Goal: Information Seeking & Learning: Learn about a topic

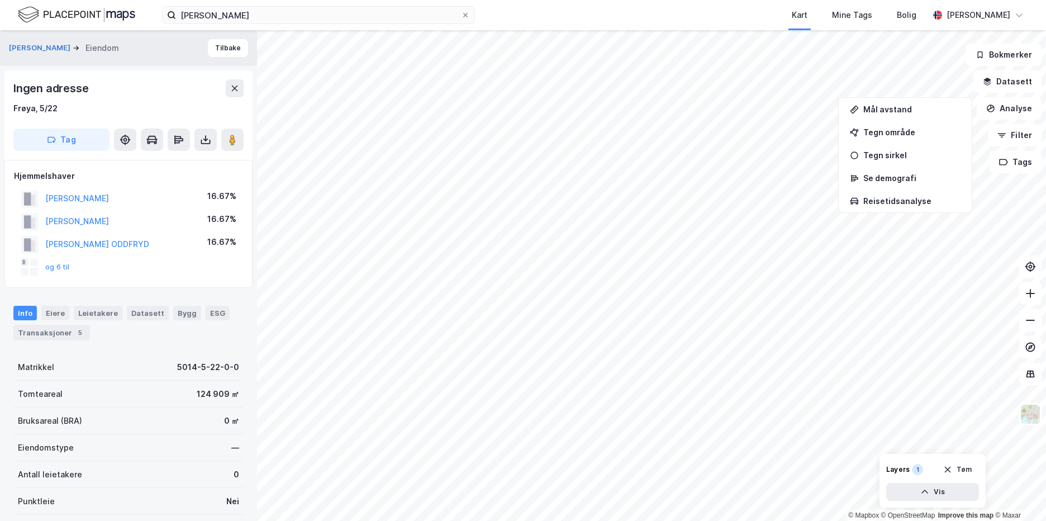
scroll to position [1, 0]
click at [240, 89] on button at bounding box center [235, 87] width 18 height 18
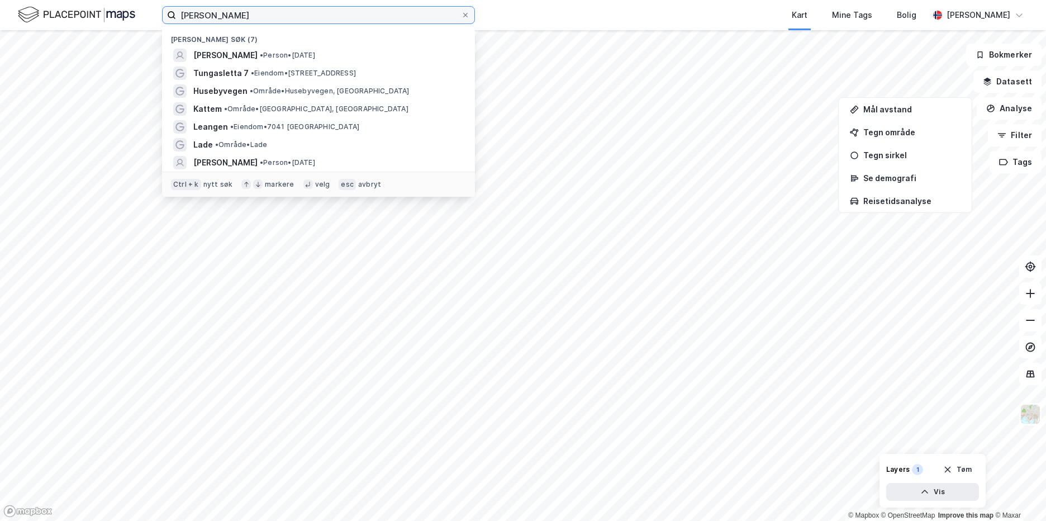
click at [247, 14] on input "[PERSON_NAME]" at bounding box center [318, 15] width 285 height 17
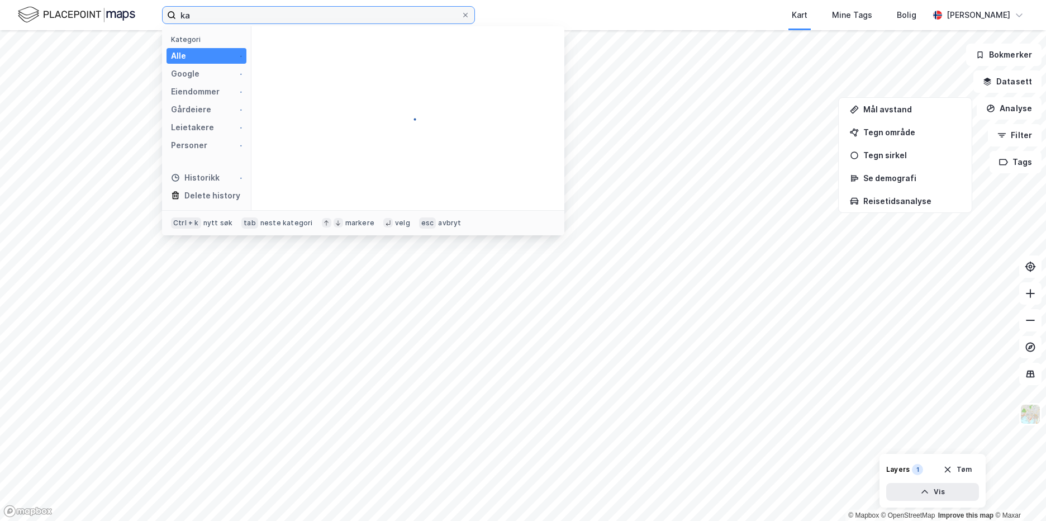
type input "k"
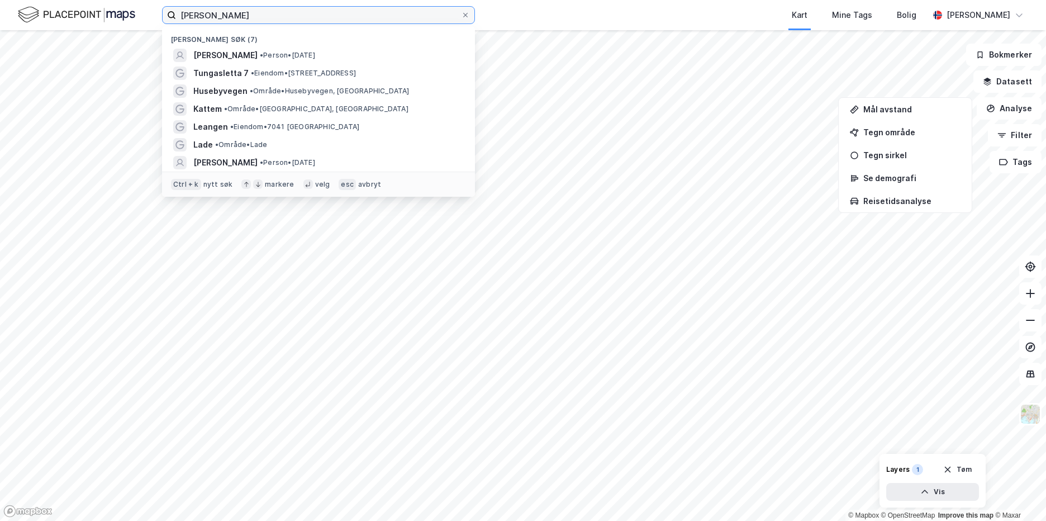
type input "[PERSON_NAME]"
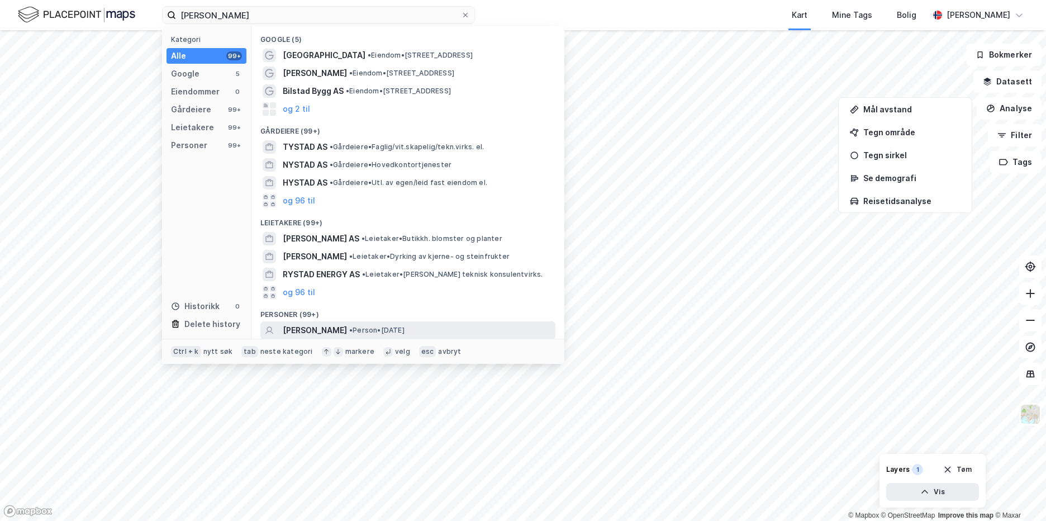
click at [283, 331] on span "[PERSON_NAME]" at bounding box center [315, 329] width 64 height 13
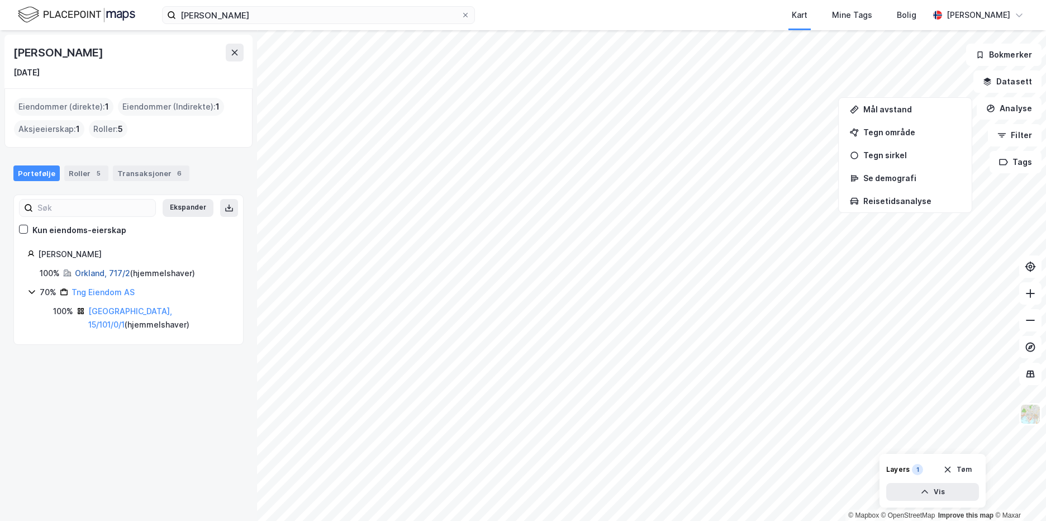
click at [92, 275] on link "Orkland, 717/2" at bounding box center [102, 272] width 55 height 9
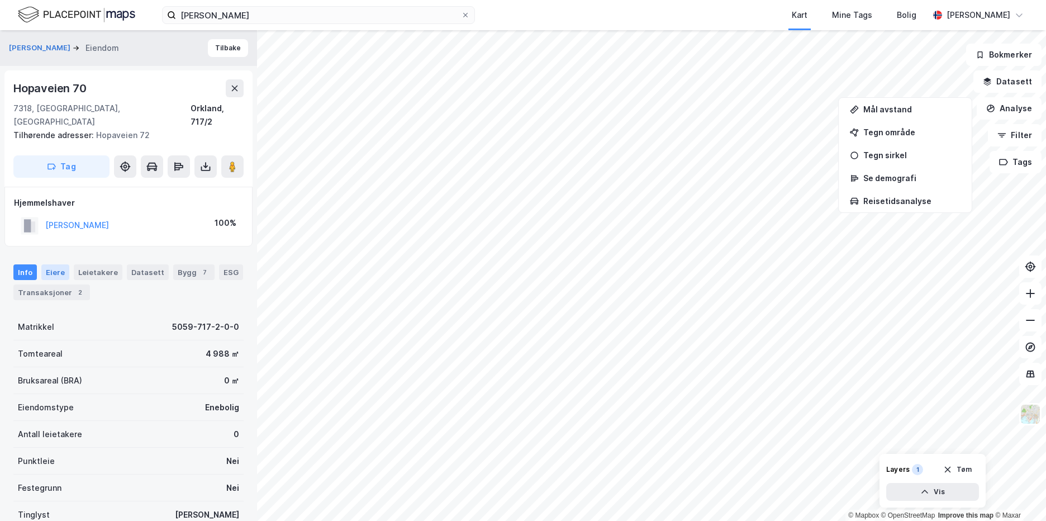
click at [51, 264] on div "Eiere" at bounding box center [55, 272] width 28 height 16
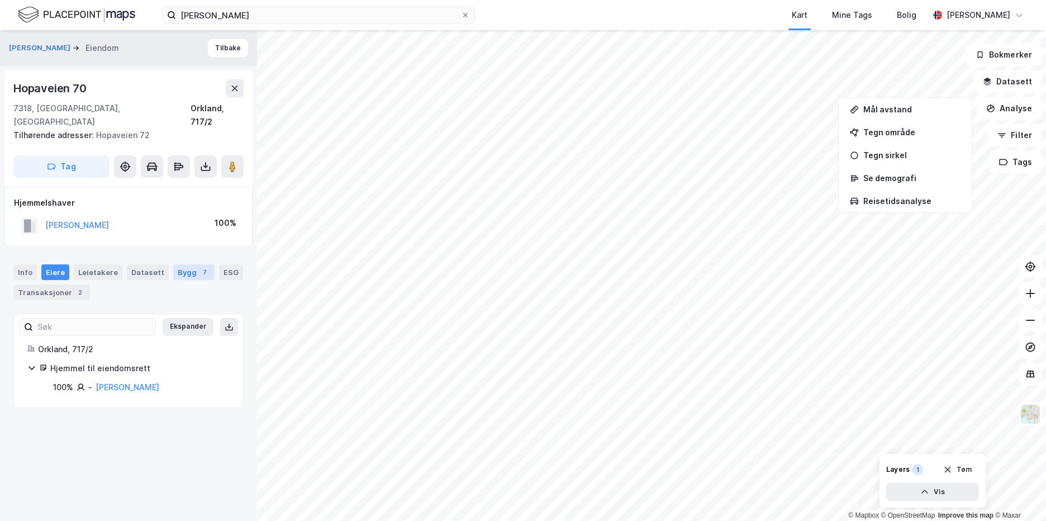
click at [173, 264] on div "Bygg 7" at bounding box center [193, 272] width 41 height 16
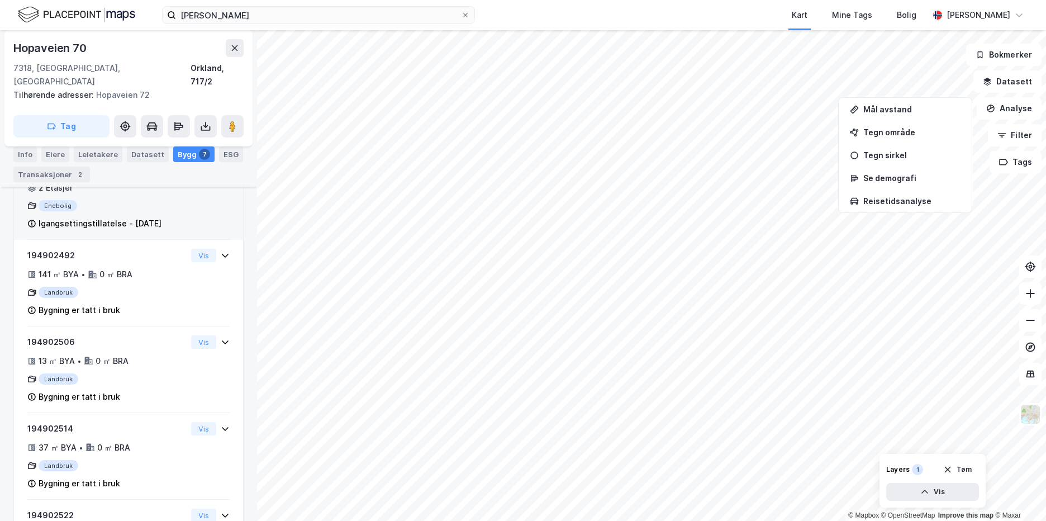
scroll to position [335, 0]
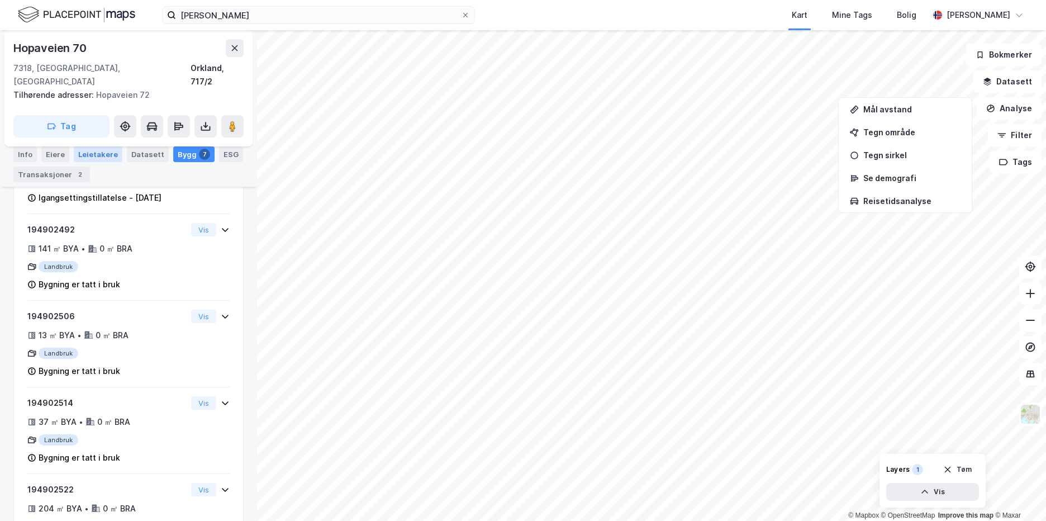
click at [87, 155] on div "Leietakere" at bounding box center [98, 154] width 49 height 16
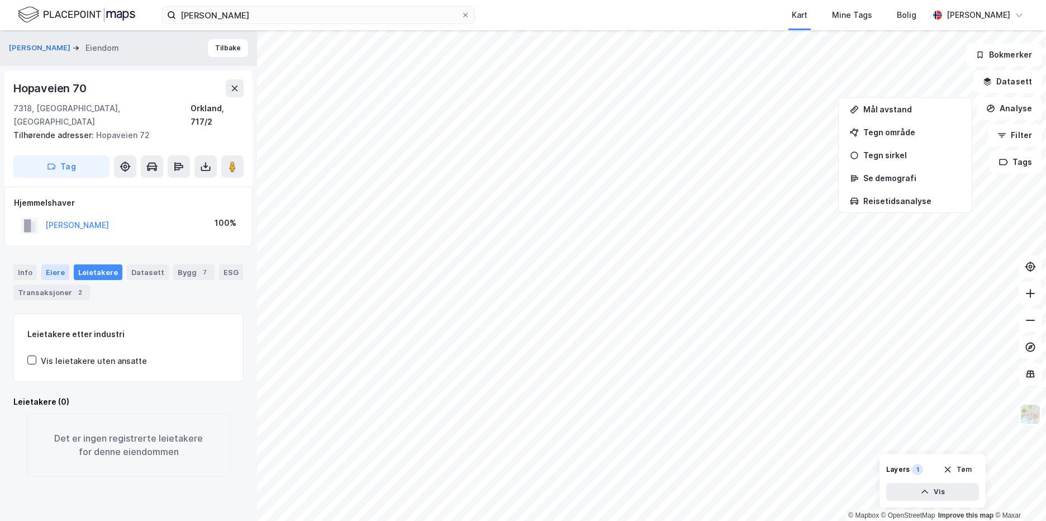
click at [58, 264] on div "Eiere" at bounding box center [55, 272] width 28 height 16
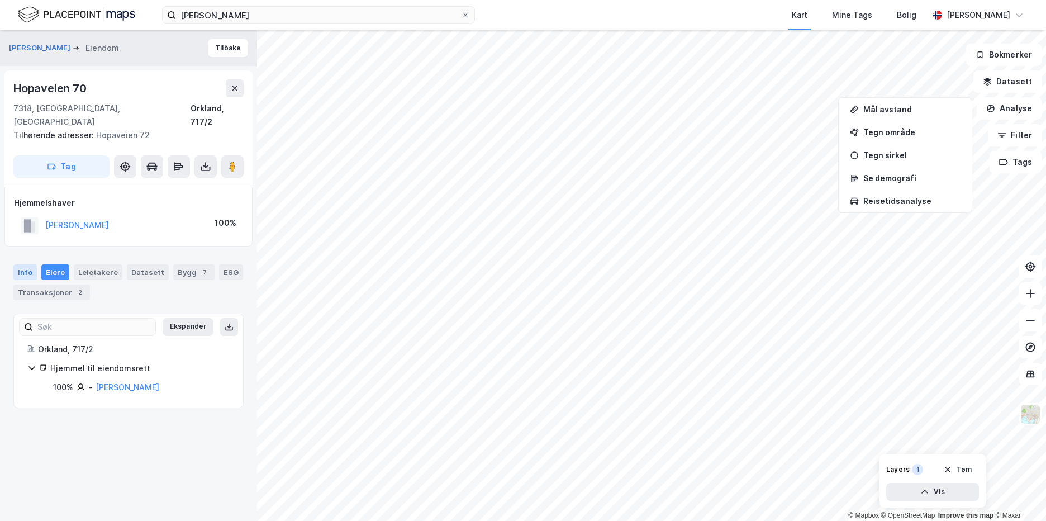
click at [34, 264] on div "Info" at bounding box center [24, 272] width 23 height 16
